Goal: Task Accomplishment & Management: Manage account settings

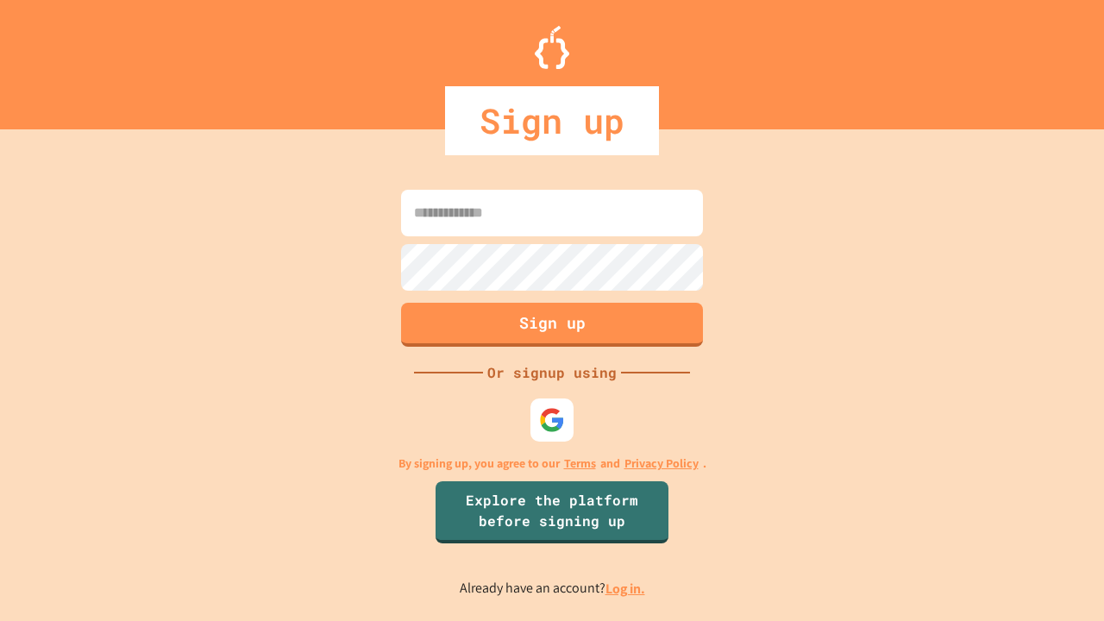
click at [626, 588] on link "Log in." at bounding box center [625, 588] width 40 height 18
